Goal: Information Seeking & Learning: Learn about a topic

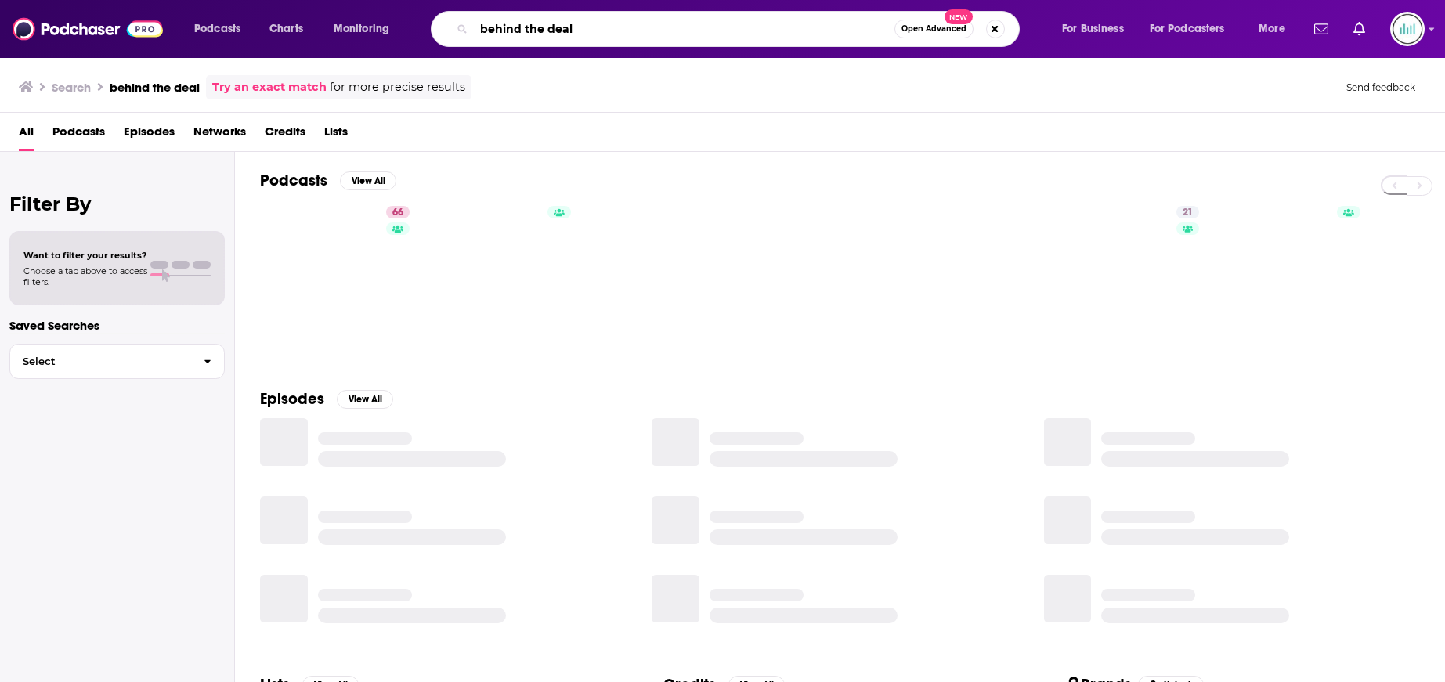
click at [605, 21] on input "behind the deal" at bounding box center [684, 28] width 420 height 25
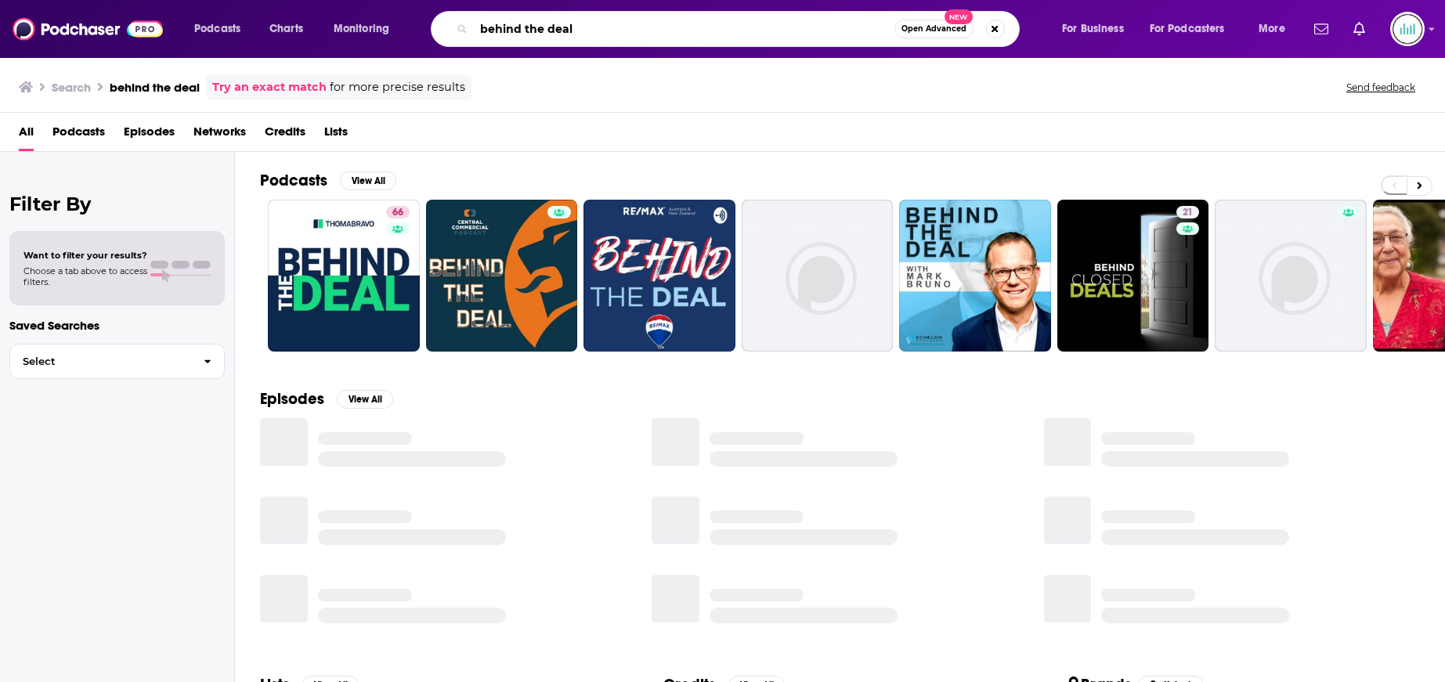
click at [605, 21] on input "behind the deal" at bounding box center [684, 28] width 420 height 25
type input "1A"
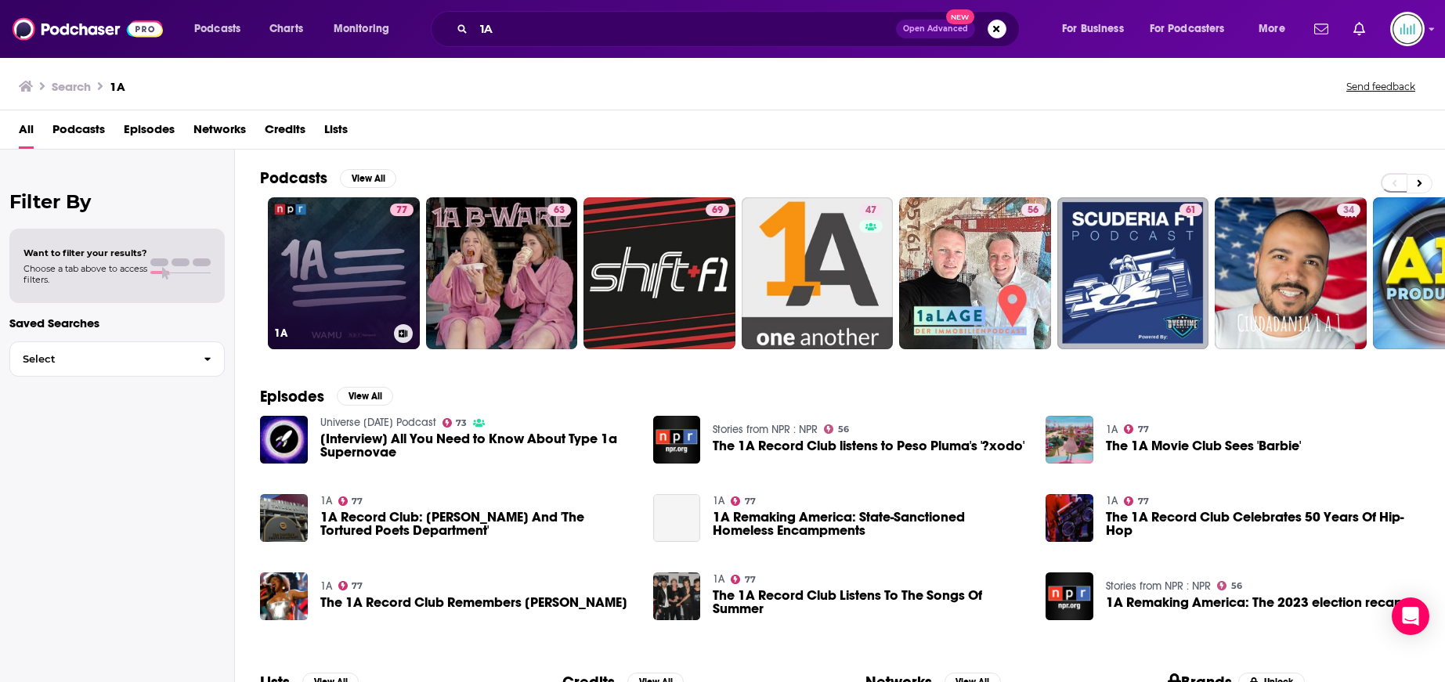
click at [349, 279] on link "77 1A" at bounding box center [344, 273] width 152 height 152
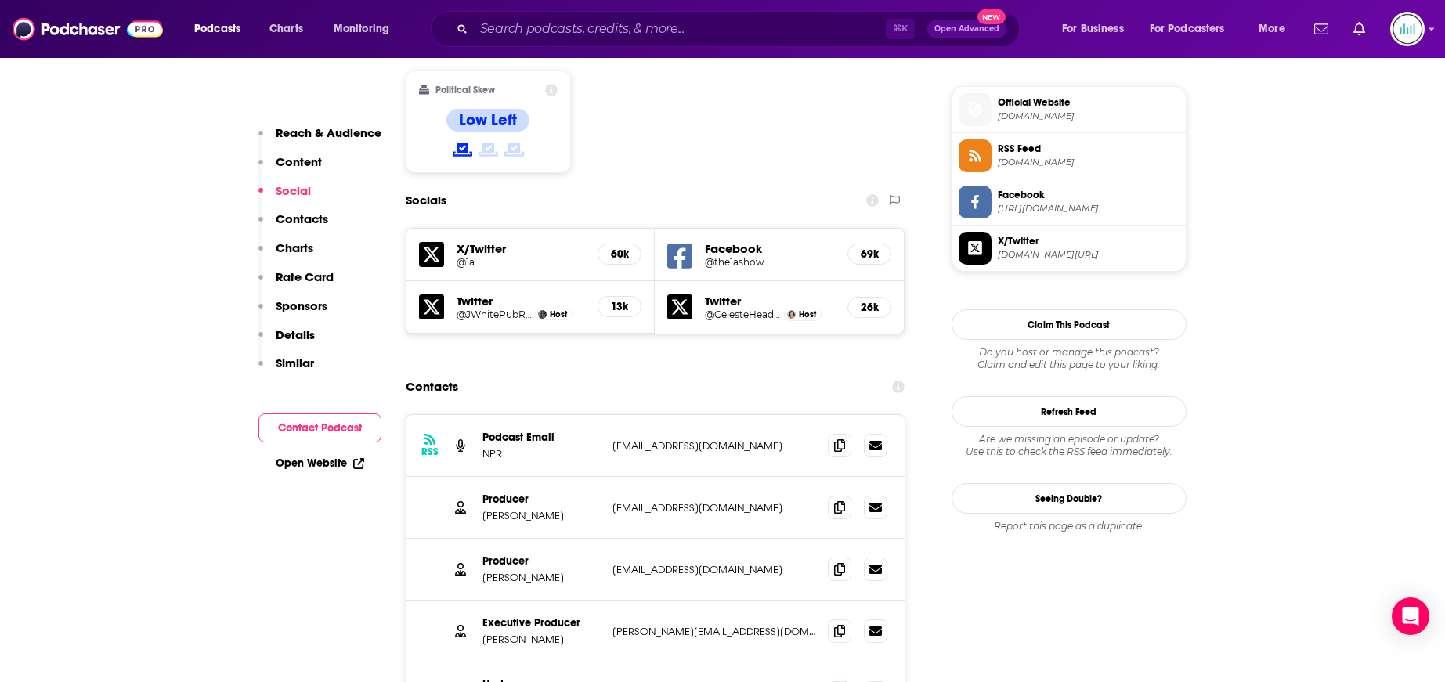
scroll to position [1421, 0]
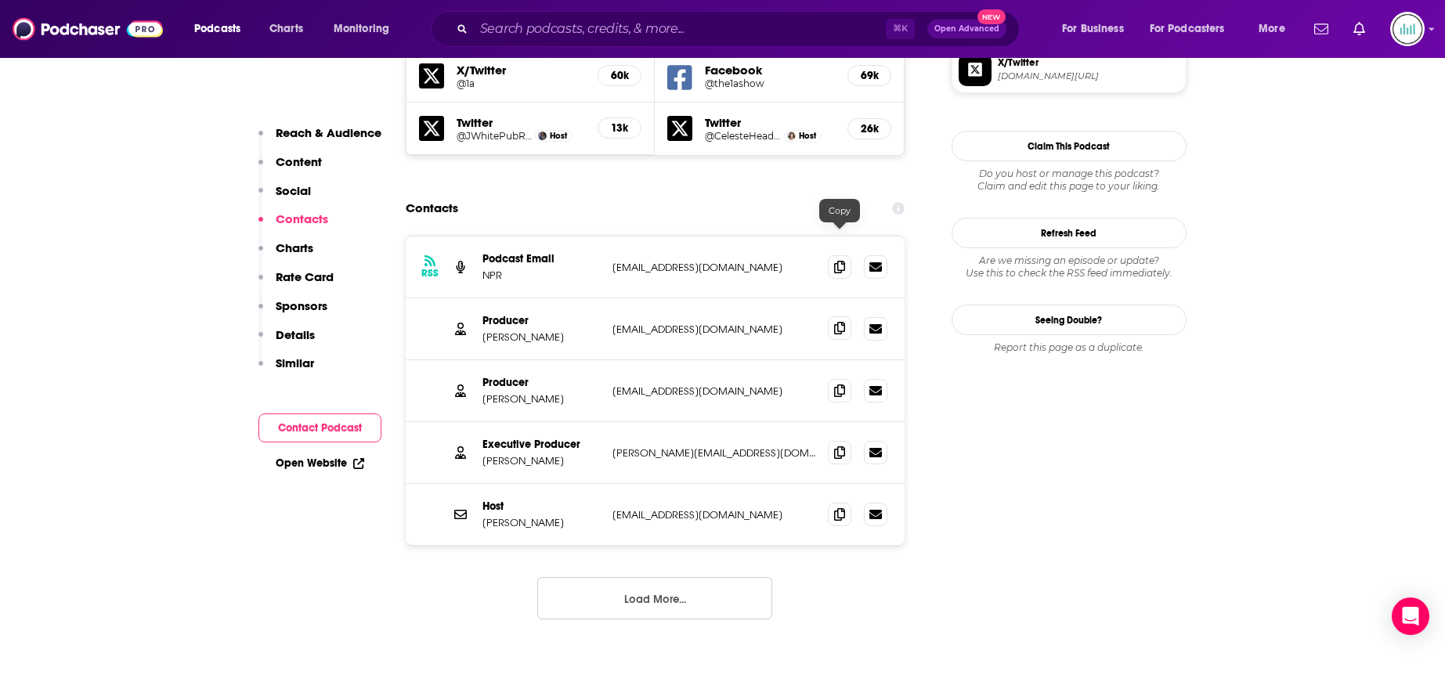
click at [839, 322] on icon at bounding box center [839, 328] width 11 height 13
click at [617, 32] on input "Search podcasts, credits, & more..." at bounding box center [680, 28] width 412 height 25
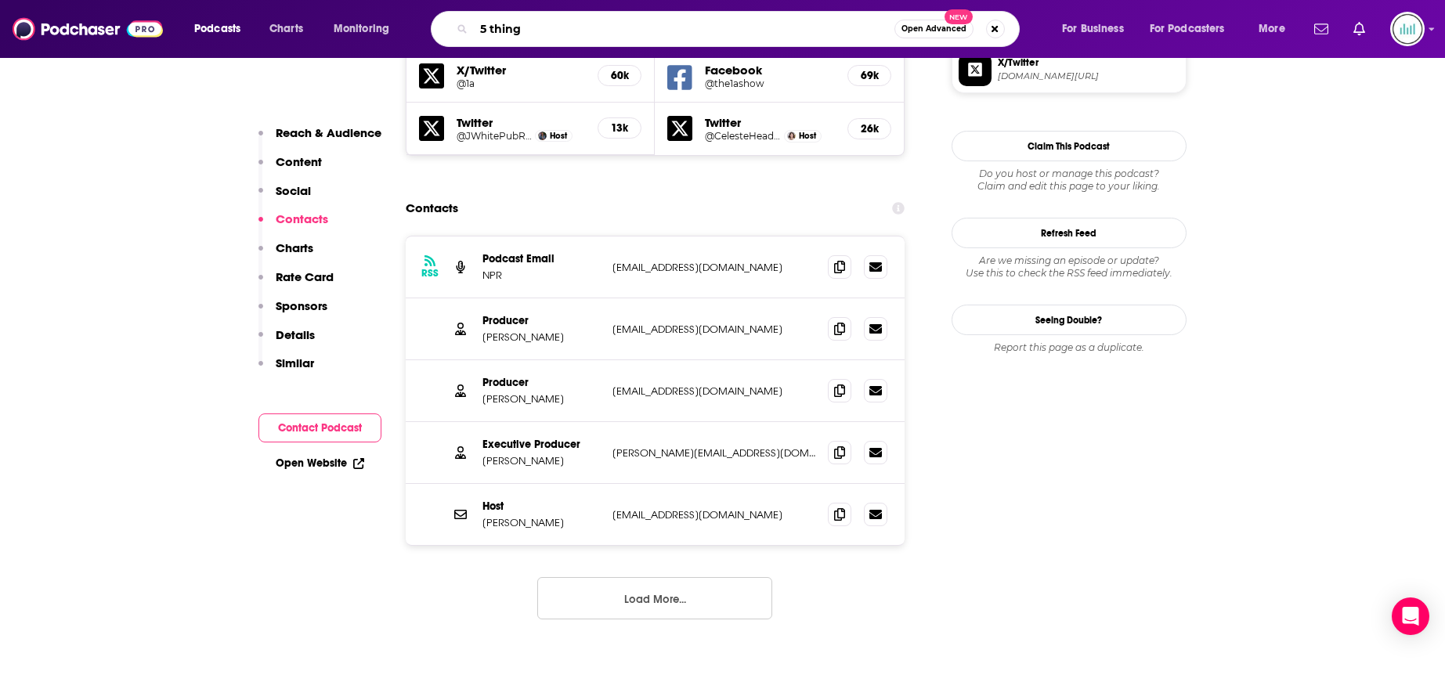
type input "5 things"
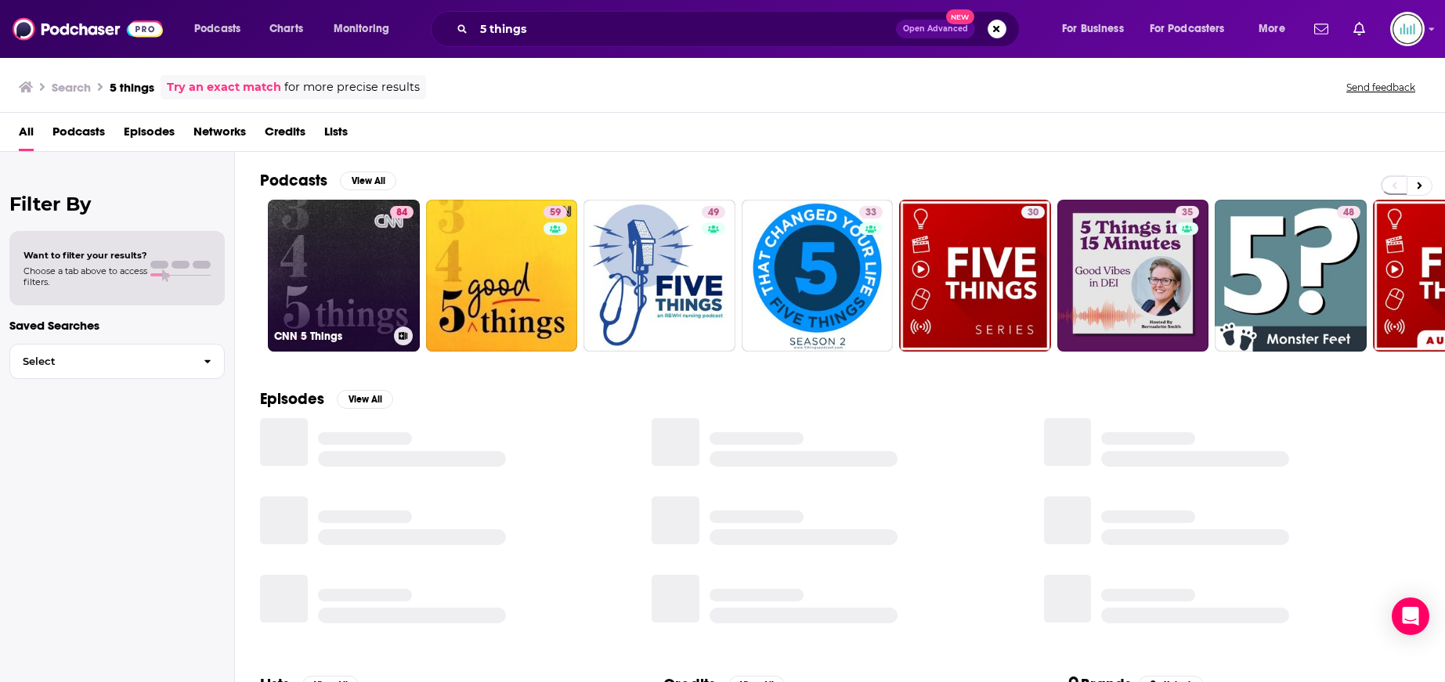
click at [355, 236] on link "84 CNN 5 Things" at bounding box center [344, 276] width 152 height 152
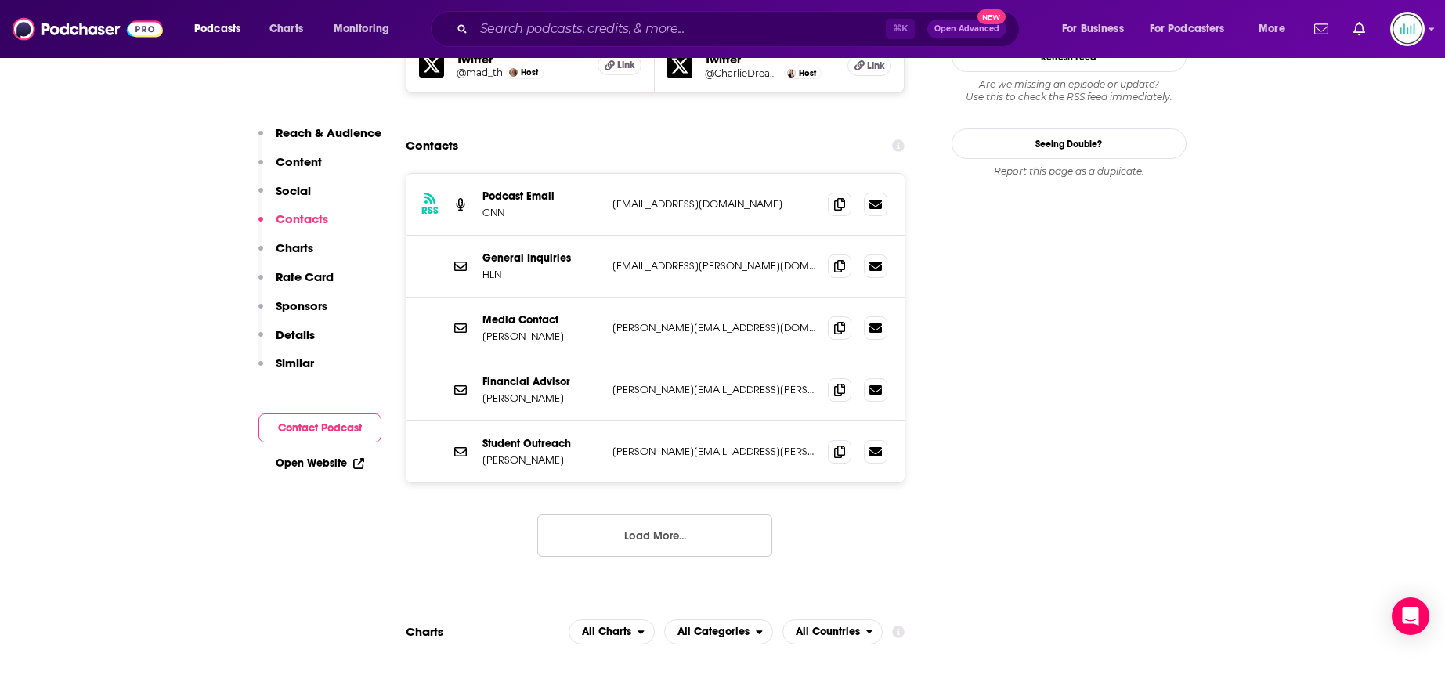
scroll to position [1658, 0]
